Goal: Find specific page/section: Find specific page/section

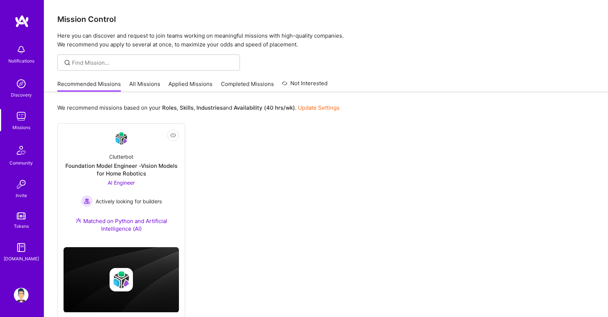
click at [138, 91] on link "All Missions" at bounding box center [144, 86] width 31 height 12
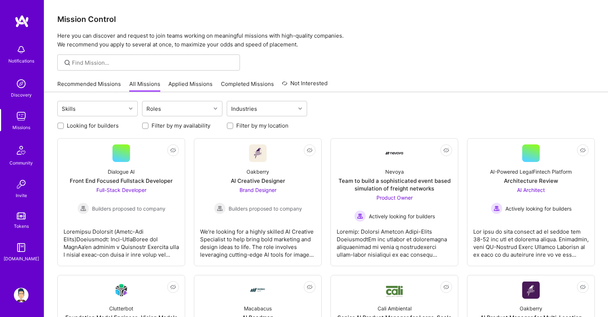
click at [243, 125] on label "Filter by my location" at bounding box center [262, 126] width 52 height 8
click at [233, 125] on input "Filter by my location" at bounding box center [230, 125] width 5 height 5
checkbox input "true"
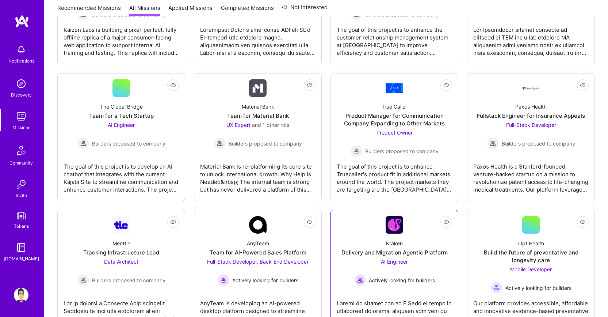
scroll to position [657, 0]
